Goal: Manage account settings

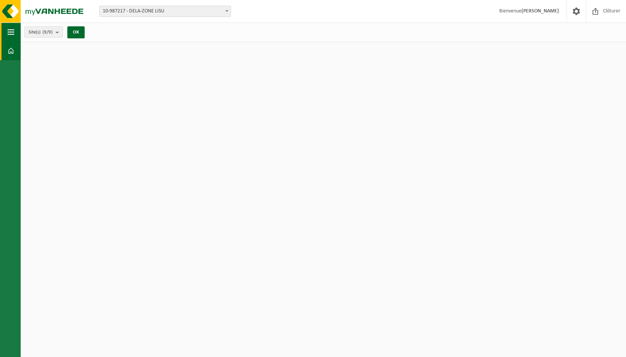
click at [10, 35] on span "button" at bounding box center [11, 32] width 7 height 19
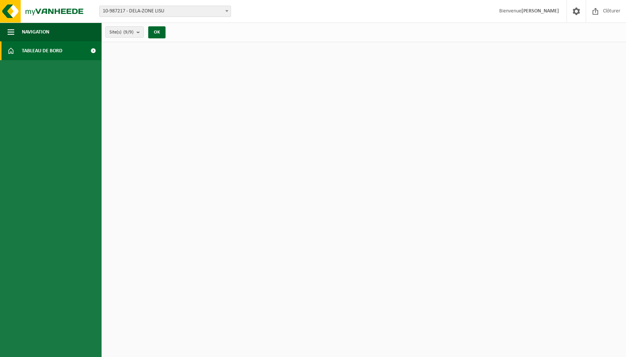
click at [36, 53] on span "Tableau de bord" at bounding box center [42, 50] width 41 height 19
click at [94, 50] on span at bounding box center [93, 50] width 17 height 19
click at [293, 108] on html "Site: 10-987217 - DELA-ZONE LISU 10-987687 - DELA/LIE17_BEME BONCELLES RUE REIN…" at bounding box center [313, 178] width 626 height 357
click at [133, 31] on count "(9/9)" at bounding box center [128, 32] width 10 height 5
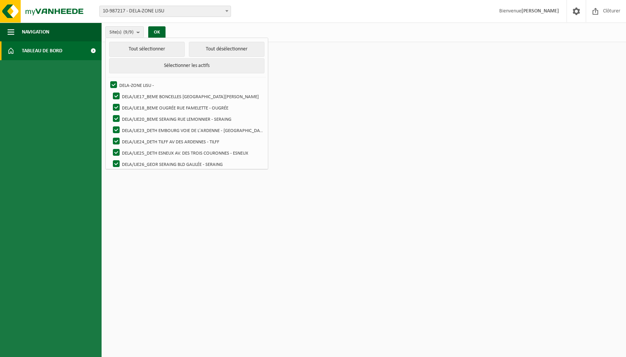
scroll to position [14, 0]
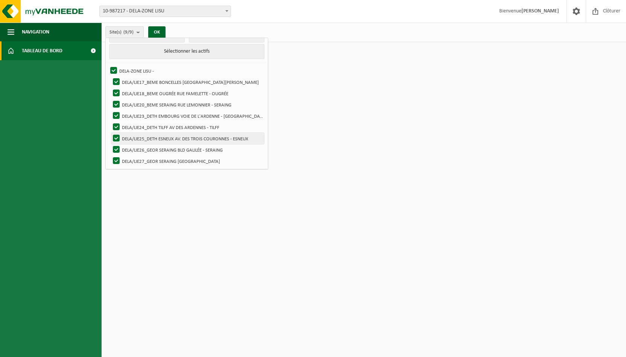
click at [115, 135] on label "DELA/LIE25_DETH ESNEUX AV. DES TROIS COURONNES - ESNEUX" at bounding box center [187, 138] width 153 height 11
click at [110, 133] on input "DELA/LIE25_DETH ESNEUX AV. DES TROIS COURONNES - ESNEUX" at bounding box center [110, 132] width 0 height 0
checkbox input "false"
click at [116, 125] on label "DELA/LIE24_DETH TILFF AV DES ARDENNES - TILFF" at bounding box center [187, 127] width 153 height 11
click at [110, 122] on input "DELA/LIE24_DETH TILFF AV DES ARDENNES - TILFF" at bounding box center [110, 121] width 0 height 0
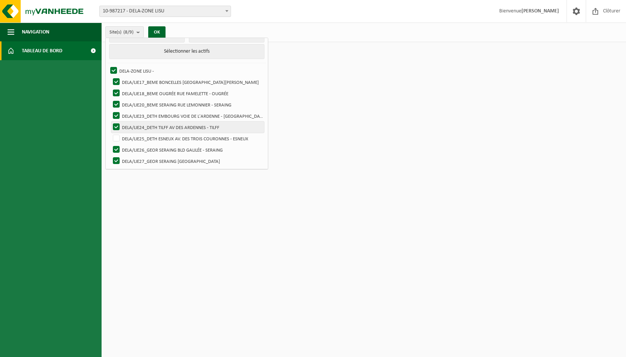
checkbox input "false"
click at [113, 113] on label "DELA/LIE23_DETH EMBOURG VOIE DE L'ARDENNE - [GEOGRAPHIC_DATA]" at bounding box center [187, 115] width 153 height 11
click at [110, 110] on input "DELA/LIE23_DETH EMBOURG VOIE DE L'ARDENNE - [GEOGRAPHIC_DATA]" at bounding box center [110, 110] width 0 height 0
checkbox input "false"
click at [349, 135] on html "Site: 10-987217 - DELA-ZONE LISU 10-987687 - DELA/LIE17_BEME BONCELLES RUE REIN…" at bounding box center [313, 178] width 626 height 357
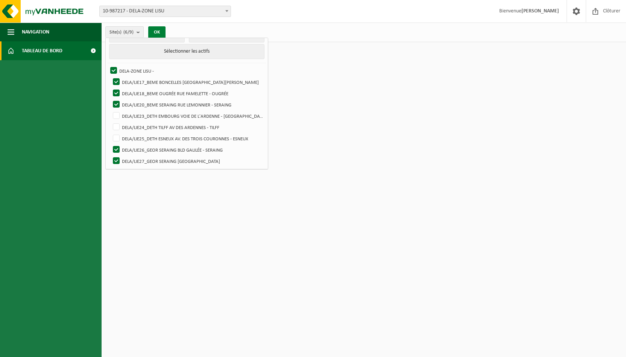
click at [160, 29] on button "OK" at bounding box center [156, 32] width 17 height 12
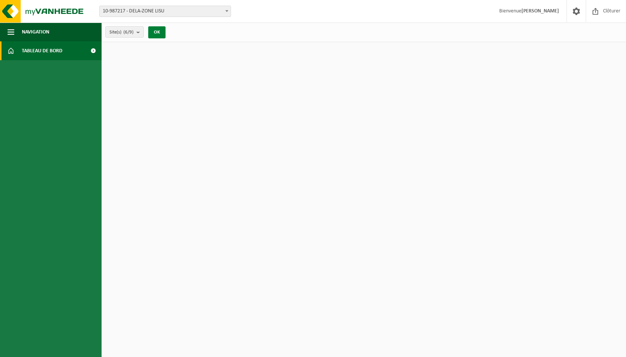
click at [160, 29] on button "OK" at bounding box center [156, 32] width 17 height 12
click at [9, 9] on img at bounding box center [45, 11] width 90 height 23
click at [383, 139] on html "Site: 10-987217 - DELA-ZONE LISU 10-987687 - DELA/LIE17_BEME BONCELLES RUE REIN…" at bounding box center [313, 178] width 626 height 357
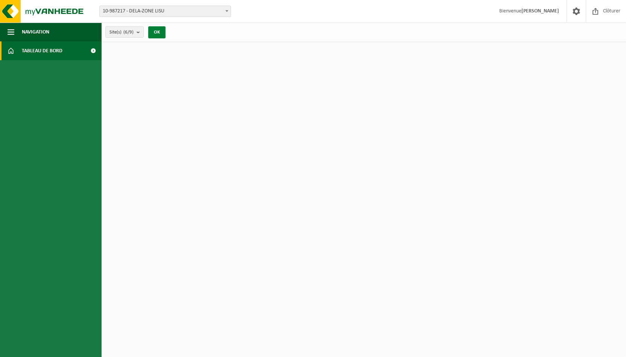
click at [158, 33] on button "OK" at bounding box center [156, 32] width 17 height 12
click at [7, 31] on button "Navigation" at bounding box center [51, 32] width 102 height 19
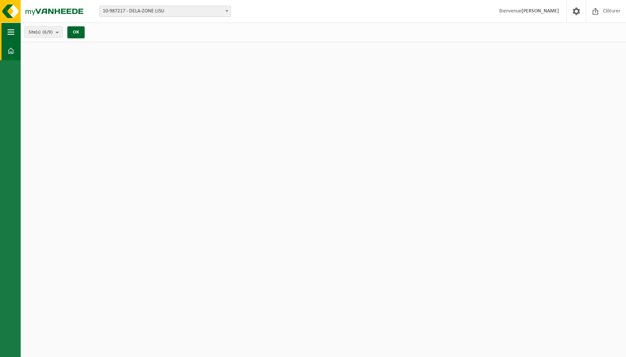
click at [7, 31] on button "Navigation" at bounding box center [10, 32] width 21 height 19
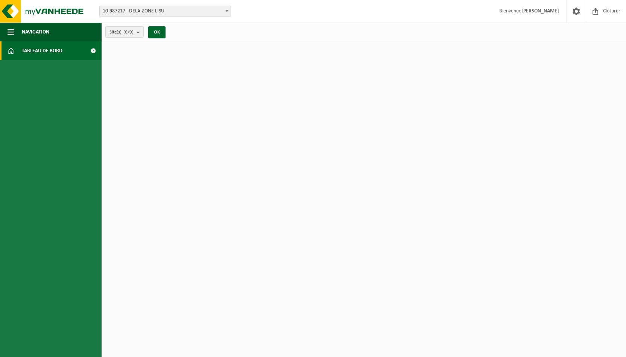
click at [94, 51] on span at bounding box center [93, 50] width 17 height 19
click at [224, 122] on html "Site: 10-987217 - DELA-ZONE LISU 10-987687 - DELA/LIE17_BEME [GEOGRAPHIC_DATA][…" at bounding box center [313, 178] width 626 height 357
drag, startPoint x: 279, startPoint y: 116, endPoint x: 376, endPoint y: 238, distance: 156.1
click at [376, 238] on html "Site: 10-987217 - DELA-ZONE LISU 10-987687 - DELA/LIE17_BEME [GEOGRAPHIC_DATA][…" at bounding box center [313, 178] width 626 height 357
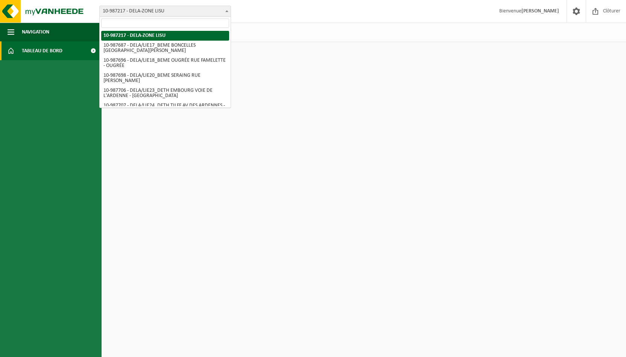
click at [175, 15] on span "10-987217 - DELA-ZONE LISU" at bounding box center [165, 11] width 131 height 11
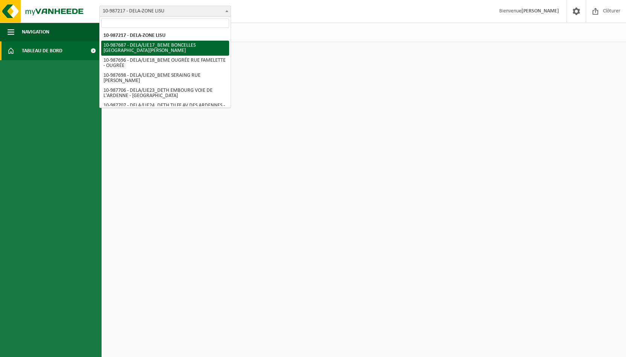
select select "167325"
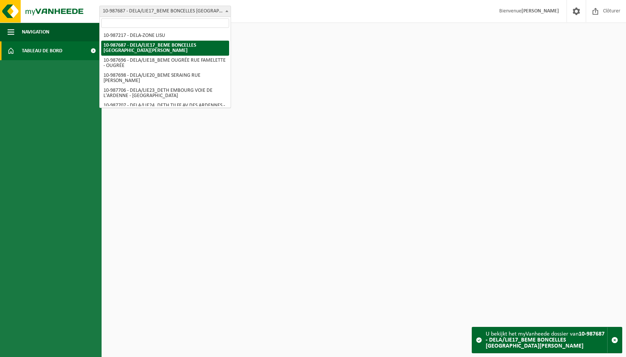
click at [207, 10] on span "10-987687 - DELA/LIE17_BEME BONCELLES [GEOGRAPHIC_DATA][PERSON_NAME]" at bounding box center [165, 11] width 131 height 11
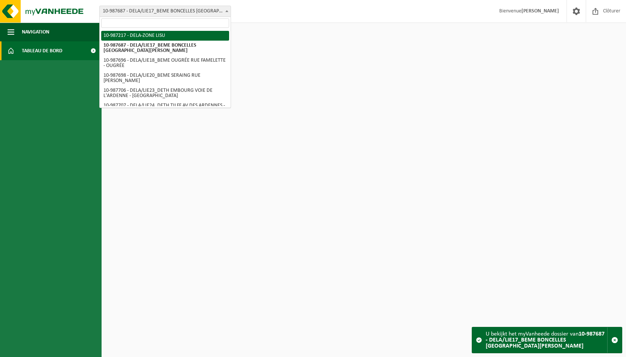
select select "167029"
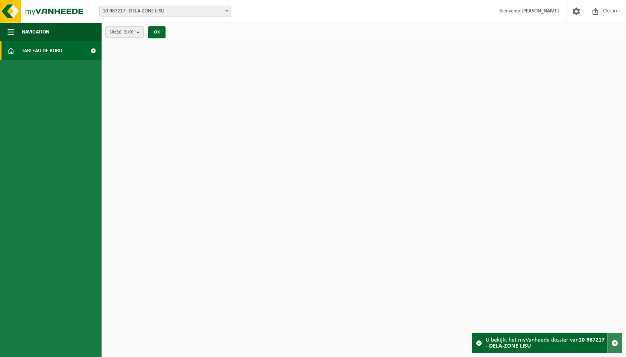
click at [612, 343] on span "button" at bounding box center [614, 343] width 7 height 7
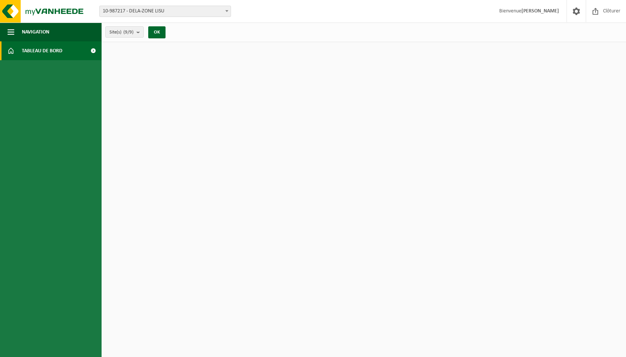
click at [526, 11] on strong "[PERSON_NAME]" at bounding box center [540, 11] width 38 height 6
click at [576, 12] on span at bounding box center [576, 11] width 11 height 22
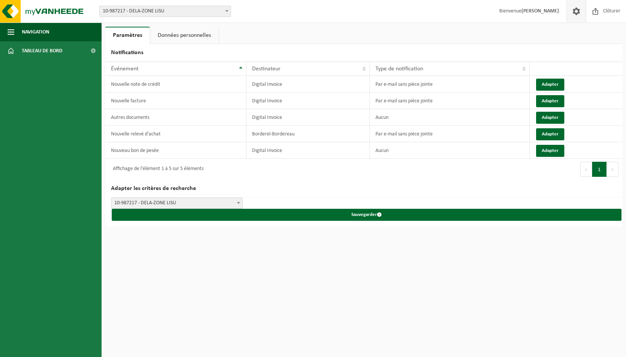
click at [198, 36] on link "Données personnelles" at bounding box center [184, 35] width 68 height 17
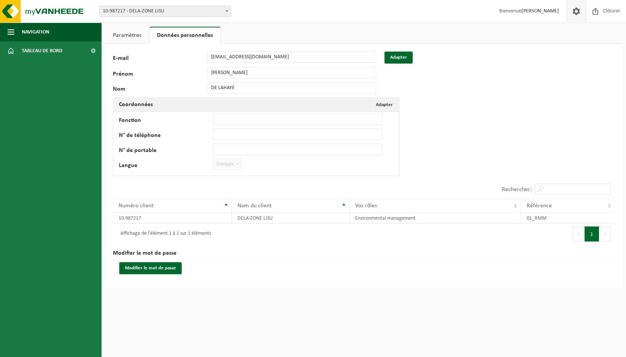
click at [538, 131] on div "118308 E-mail cdelahaye@dela.be Adapter Prénom CHRISTOPHE Nom DE LAHAYE Coordon…" at bounding box center [363, 165] width 517 height 243
click at [37, 50] on span "Tableau de bord" at bounding box center [42, 50] width 41 height 19
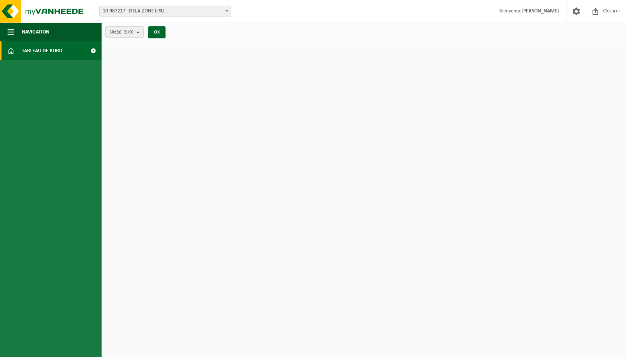
click at [256, 130] on html "Site: 10-987217 - DELA-ZONE LISU 10-987687 - DELA/LIE17_BEME [GEOGRAPHIC_DATA][…" at bounding box center [313, 178] width 626 height 357
click at [7, 11] on img at bounding box center [45, 11] width 90 height 23
drag, startPoint x: 332, startPoint y: 118, endPoint x: 436, endPoint y: 288, distance: 199.6
click at [436, 288] on html "Site: 10-987217 - DELA-ZONE LISU 10-987687 - DELA/LIE17_BEME [GEOGRAPHIC_DATA][…" at bounding box center [313, 178] width 626 height 357
